Goal: Complete application form

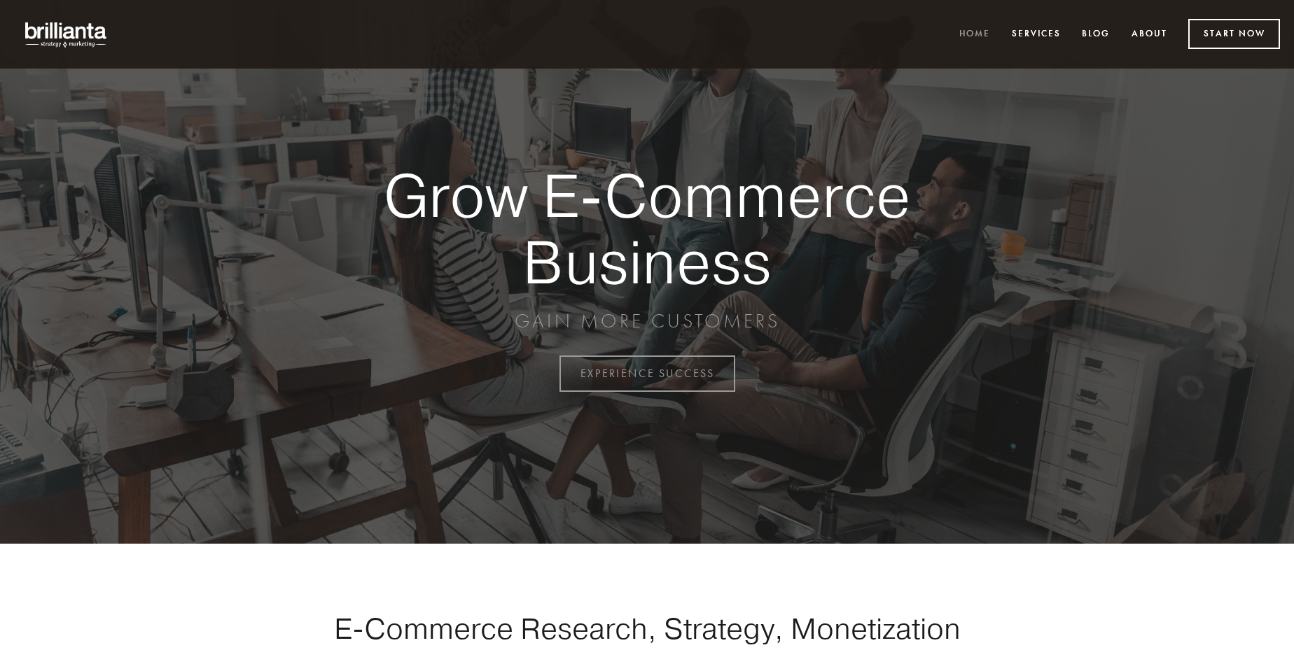
scroll to position [3670, 0]
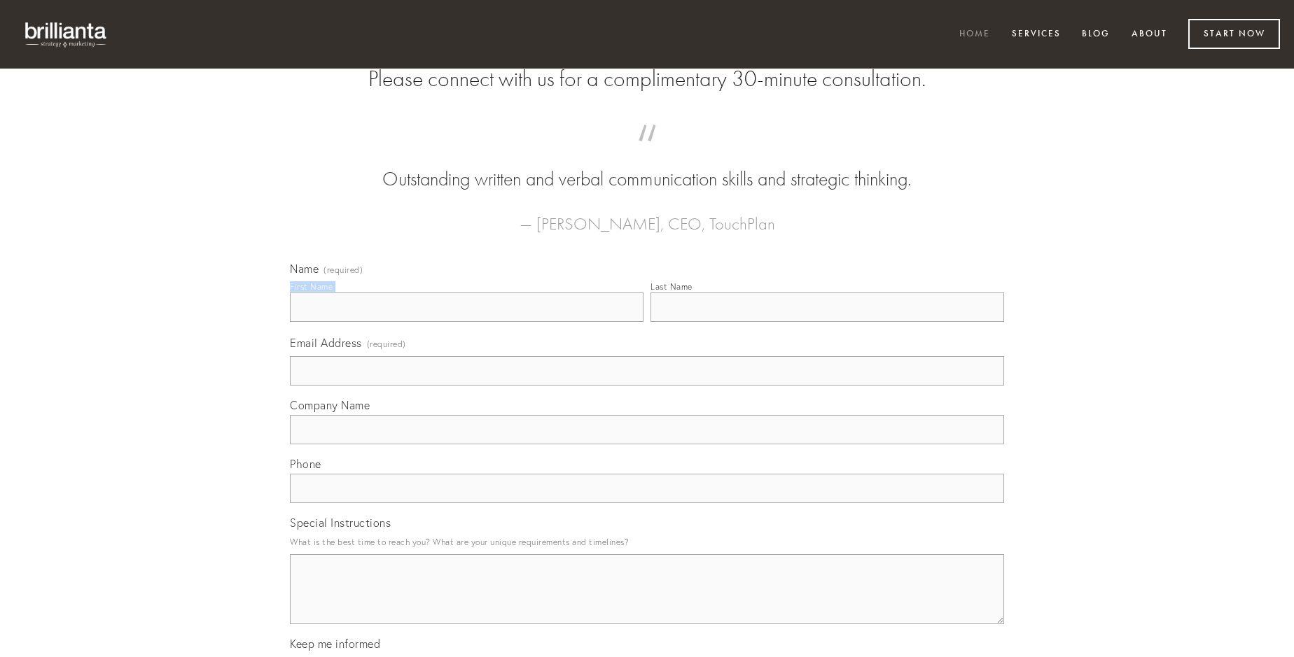
type input "[PERSON_NAME]"
click at [827, 322] on input "Last Name" at bounding box center [827, 307] width 354 height 29
type input "[PERSON_NAME]"
click at [647, 386] on input "Email Address (required)" at bounding box center [647, 370] width 714 height 29
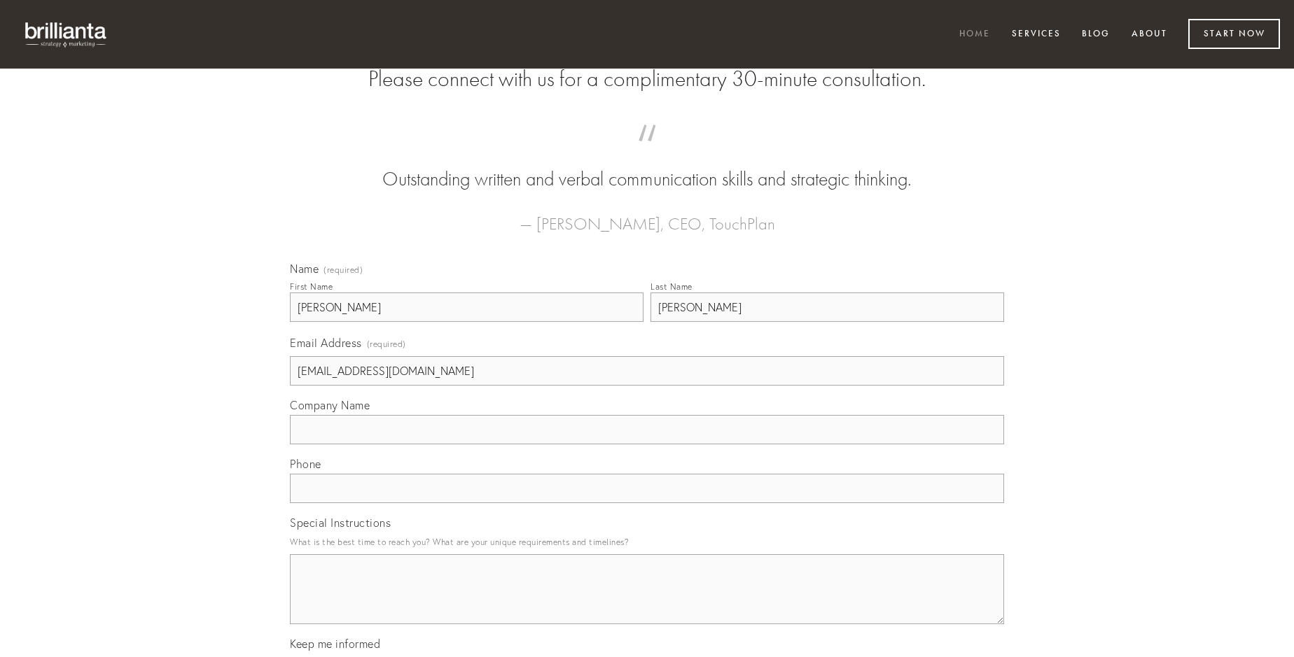
type input "[EMAIL_ADDRESS][DOMAIN_NAME]"
click at [647, 445] on input "Company Name" at bounding box center [647, 429] width 714 height 29
type input "similique"
click at [647, 503] on input "text" at bounding box center [647, 488] width 714 height 29
click at [647, 602] on textarea "Special Instructions" at bounding box center [647, 589] width 714 height 70
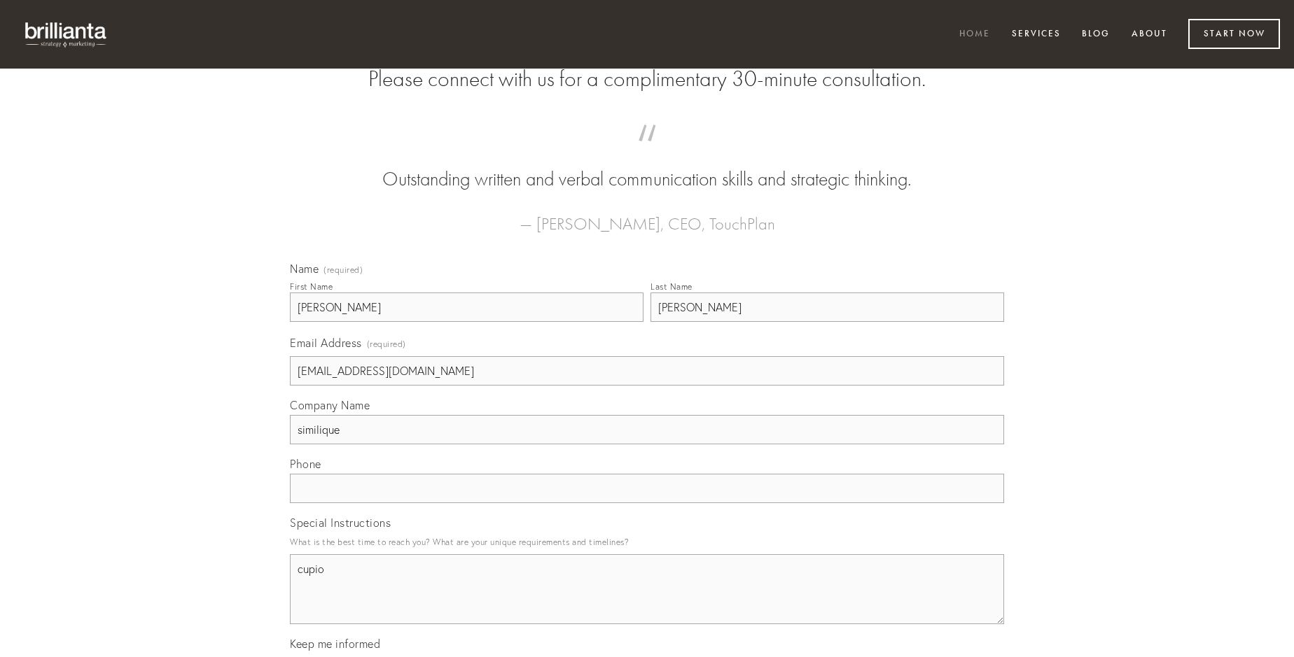
type textarea "cupio"
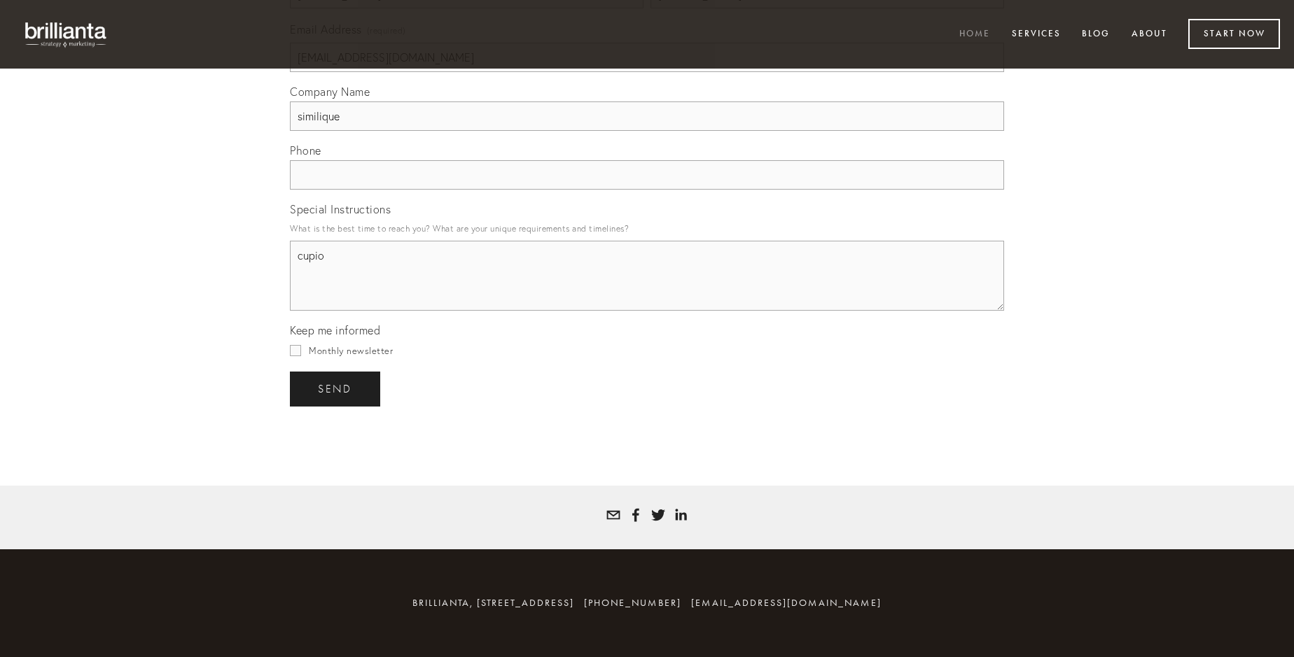
click at [336, 389] on span "send" at bounding box center [335, 389] width 34 height 13
